Goal: Task Accomplishment & Management: Manage account settings

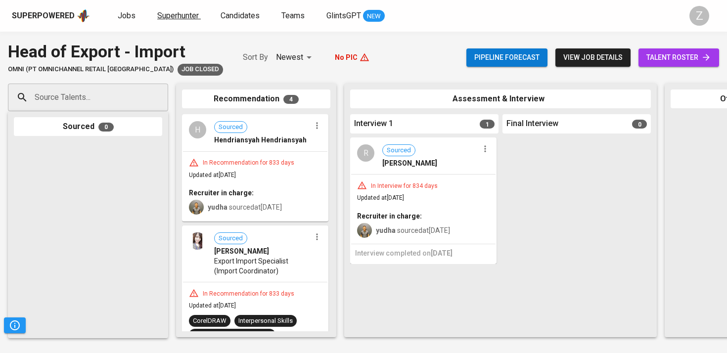
click at [184, 18] on span "Superhunter" at bounding box center [178, 15] width 42 height 9
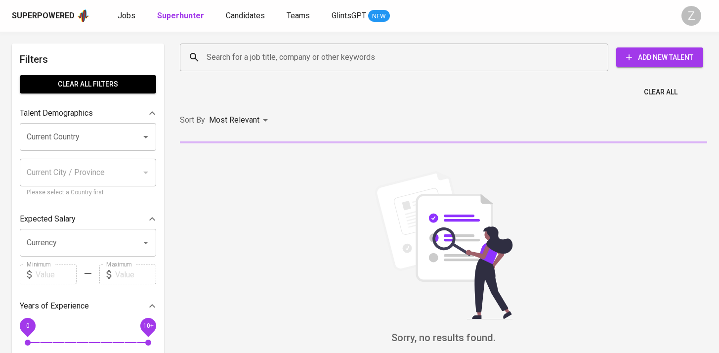
click at [132, 18] on span "Jobs" at bounding box center [127, 15] width 18 height 9
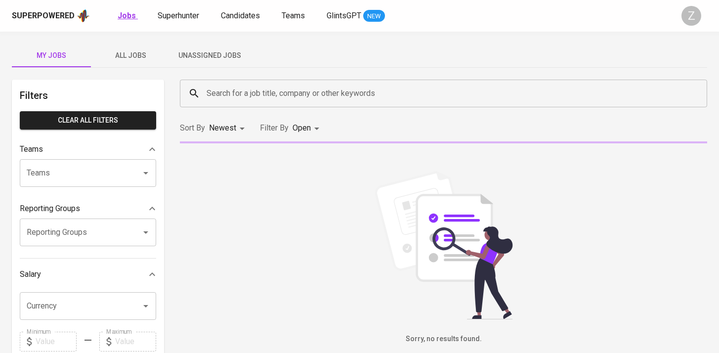
click at [123, 18] on b "Jobs" at bounding box center [127, 15] width 18 height 9
type input "OPEN"
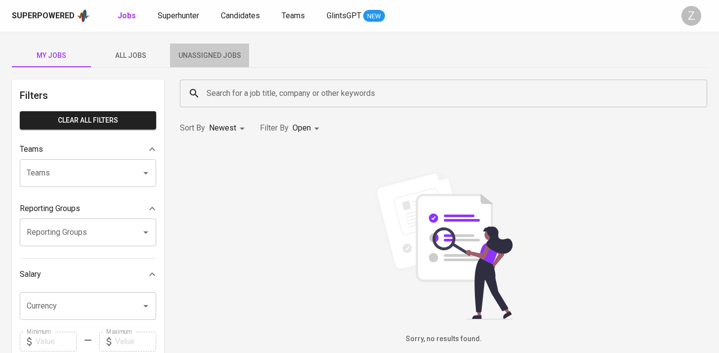
click at [224, 57] on span "Unassigned Jobs" at bounding box center [209, 55] width 67 height 12
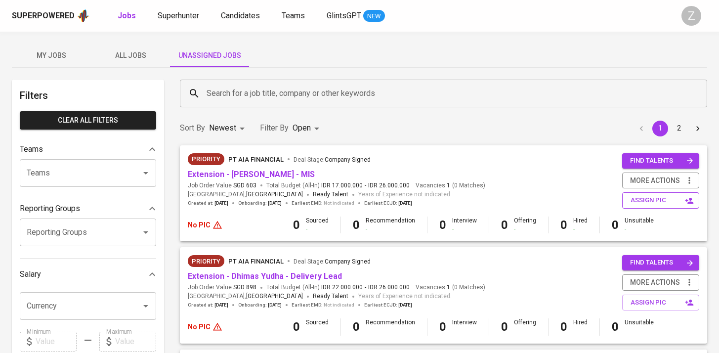
click at [650, 201] on span "assign pic" at bounding box center [662, 200] width 62 height 11
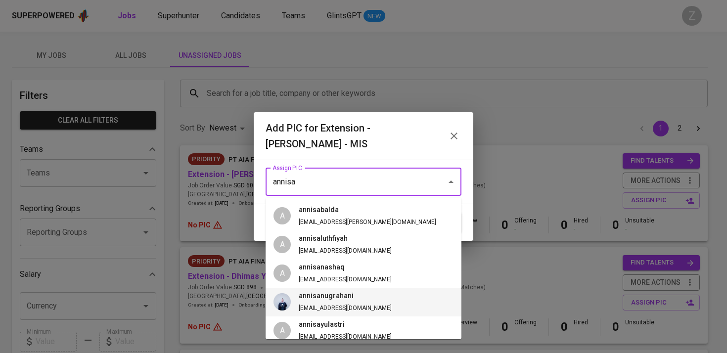
click at [378, 298] on li "annisanugrahani annisa@glints.com" at bounding box center [363, 302] width 196 height 29
type input "annisanugrahani"
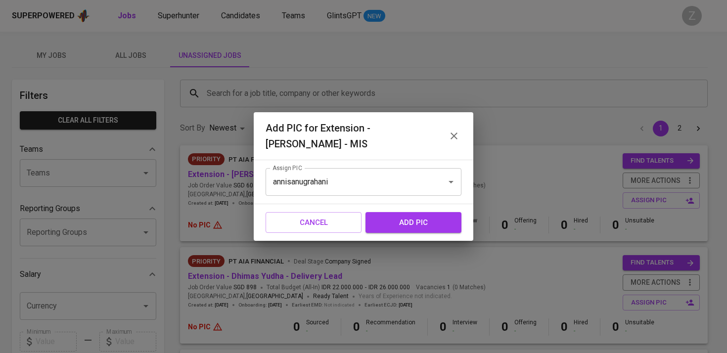
click at [424, 215] on button "add pic" at bounding box center [413, 222] width 96 height 21
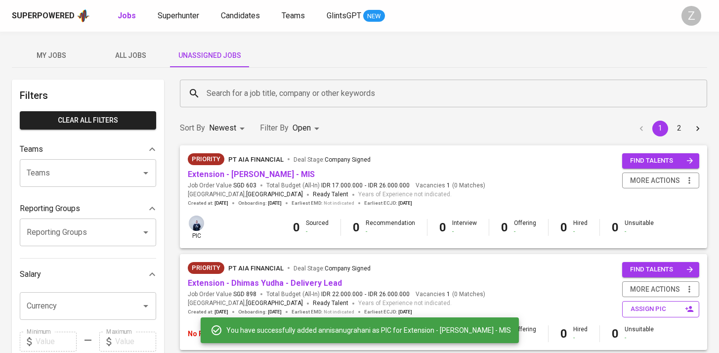
click at [644, 306] on span "assign pic" at bounding box center [662, 309] width 62 height 11
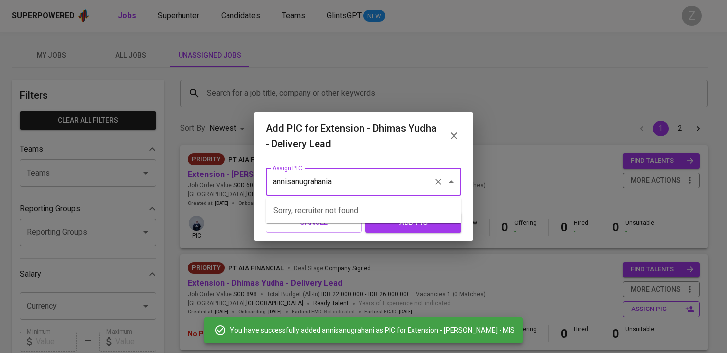
type input "annisanugrahani"
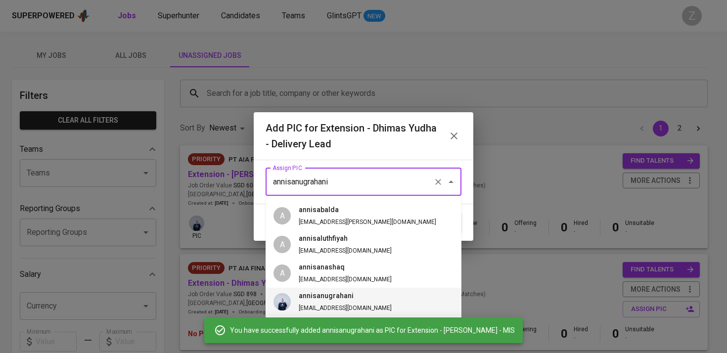
click at [404, 294] on li "annisanugrahani annisa@glints.com" at bounding box center [363, 302] width 196 height 29
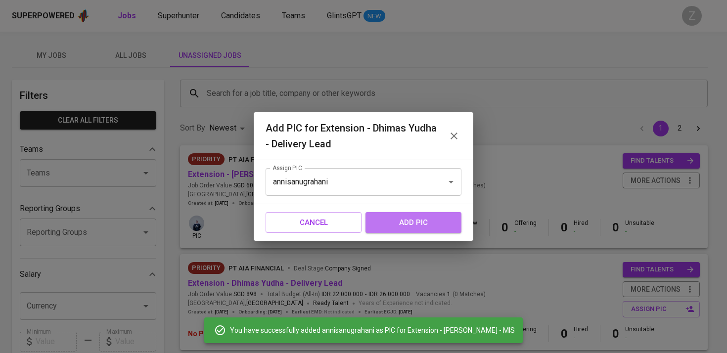
click at [423, 228] on span "add pic" at bounding box center [413, 222] width 74 height 13
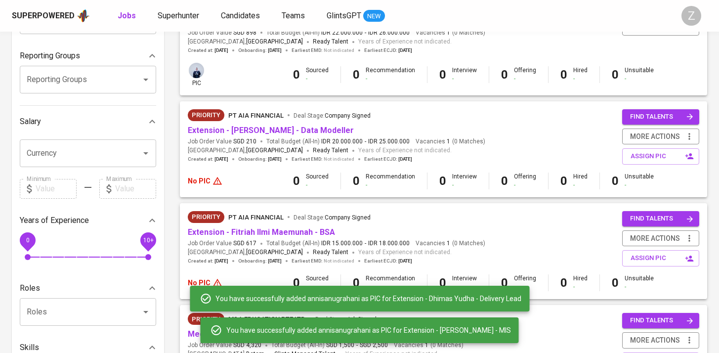
scroll to position [194, 0]
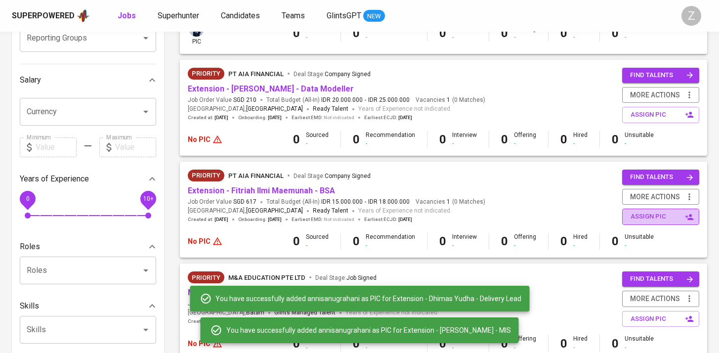
click at [650, 213] on span "assign pic" at bounding box center [662, 216] width 62 height 11
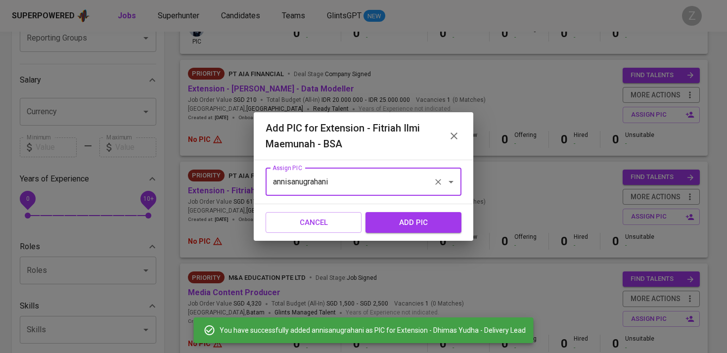
click at [396, 224] on span "add pic" at bounding box center [413, 222] width 74 height 13
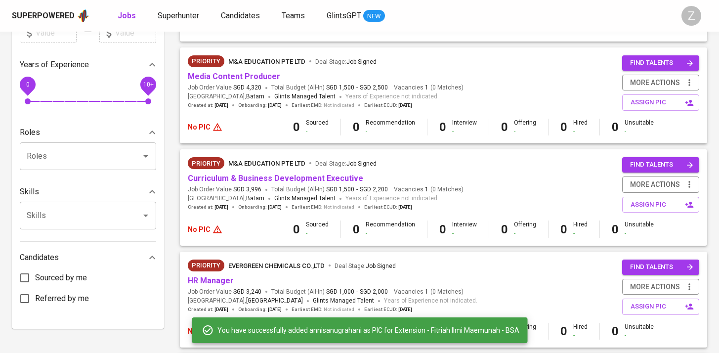
scroll to position [358, 0]
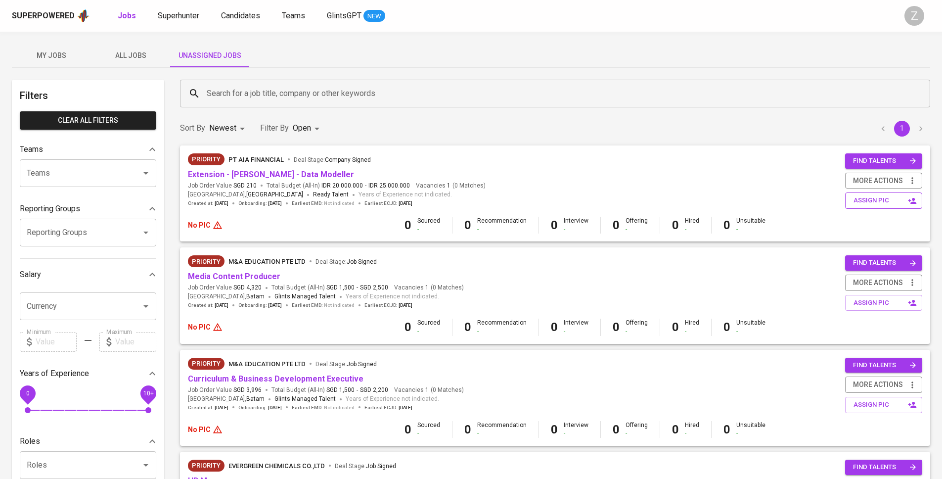
click at [882, 197] on span "assign pic" at bounding box center [884, 200] width 62 height 11
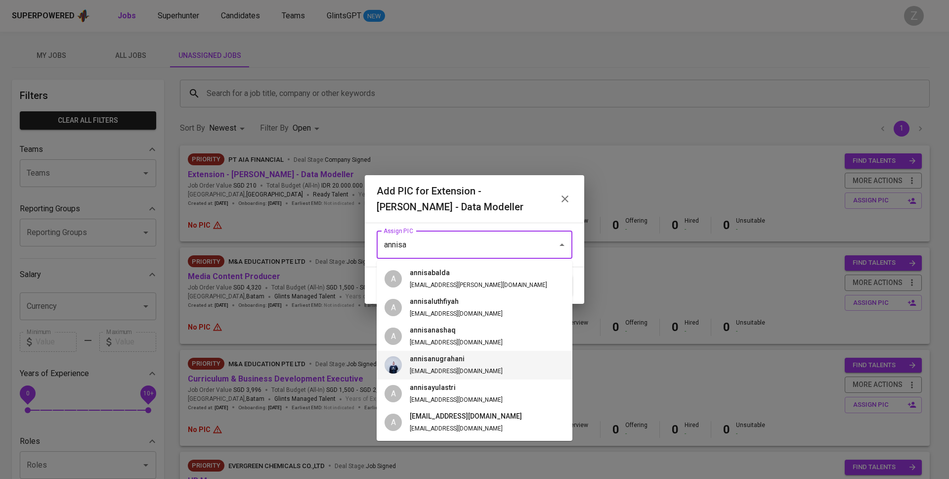
click at [472, 372] on li "annisanugrahani annisa@glints.com" at bounding box center [475, 364] width 196 height 29
type input "annisanugrahani"
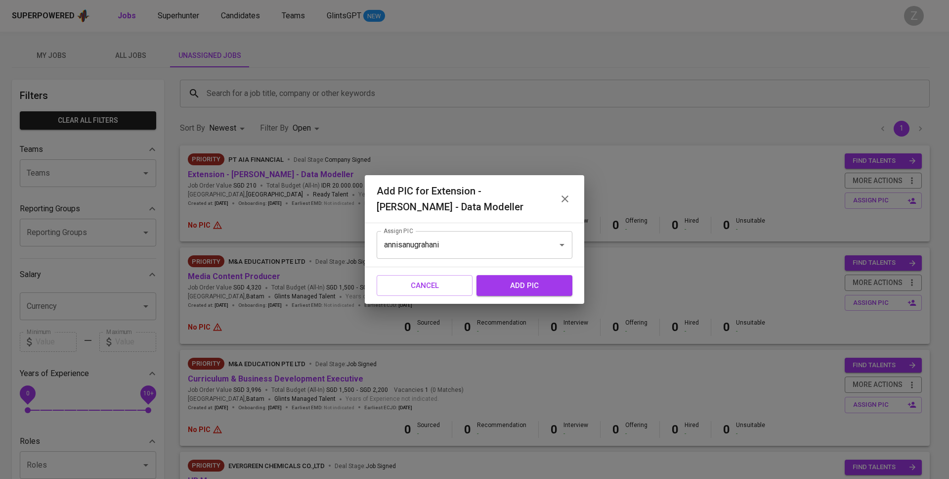
click at [518, 287] on span "add pic" at bounding box center [524, 285] width 74 height 13
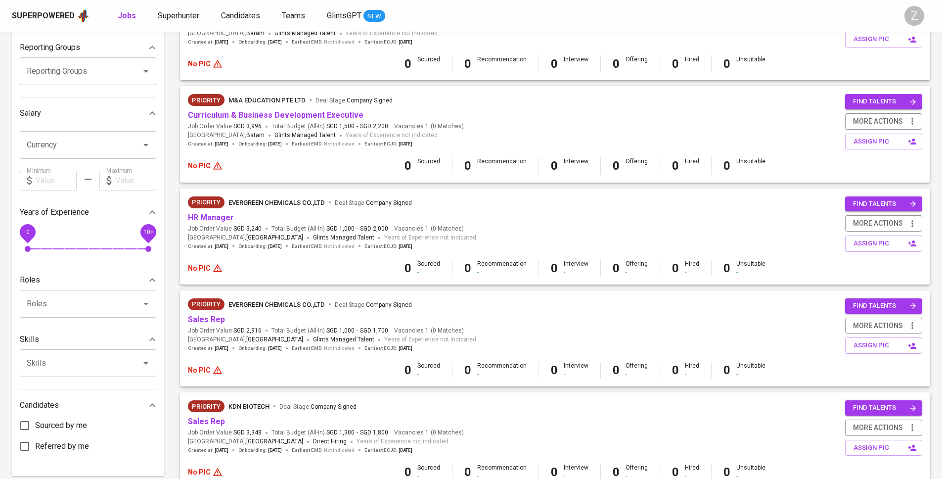
scroll to position [203, 0]
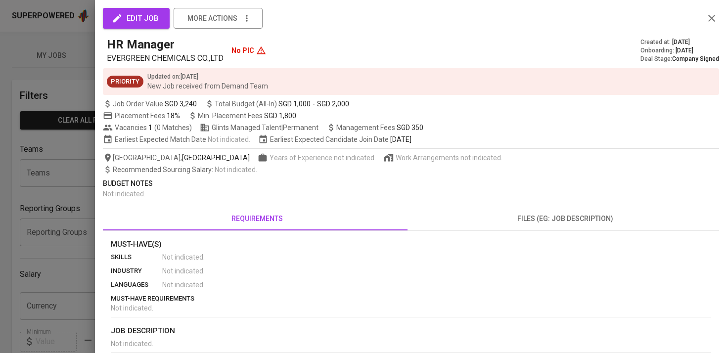
click at [45, 154] on div at bounding box center [363, 176] width 727 height 353
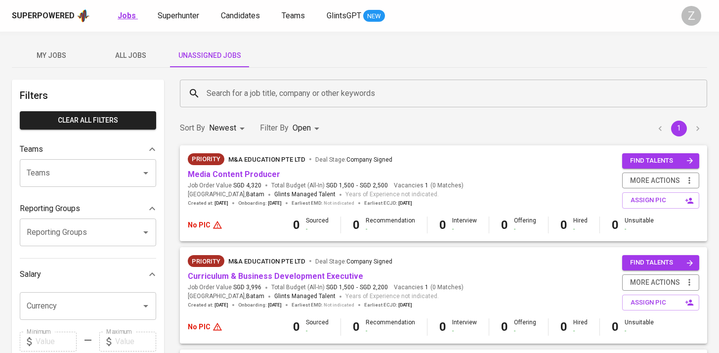
click at [130, 11] on b "Jobs" at bounding box center [127, 15] width 18 height 9
type input "OPEN"
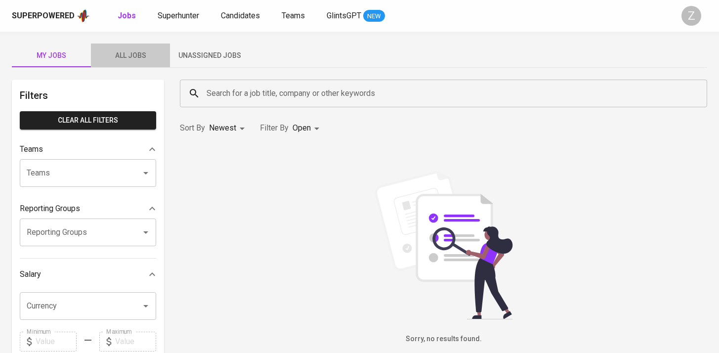
click at [137, 51] on span "All Jobs" at bounding box center [130, 55] width 67 height 12
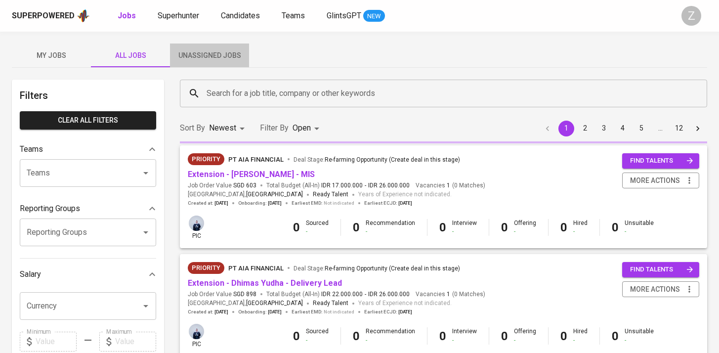
click at [208, 48] on button "Unassigned Jobs" at bounding box center [209, 56] width 79 height 24
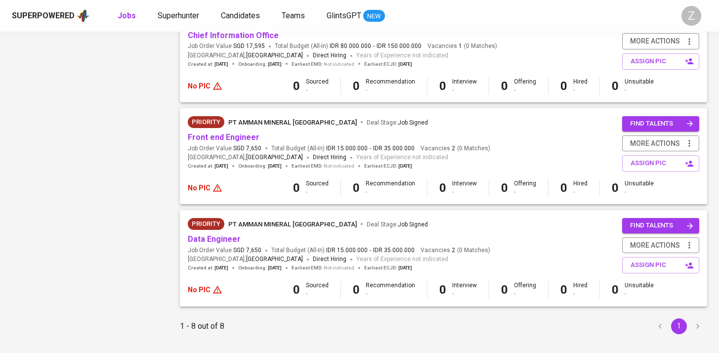
scroll to position [667, 0]
